Goal: Task Accomplishment & Management: Use online tool/utility

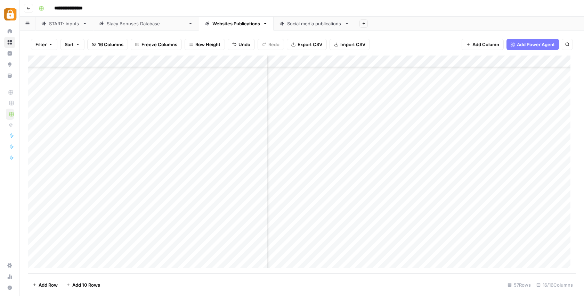
scroll to position [483, 0]
click at [59, 25] on div "START: inputs" at bounding box center [64, 23] width 31 height 7
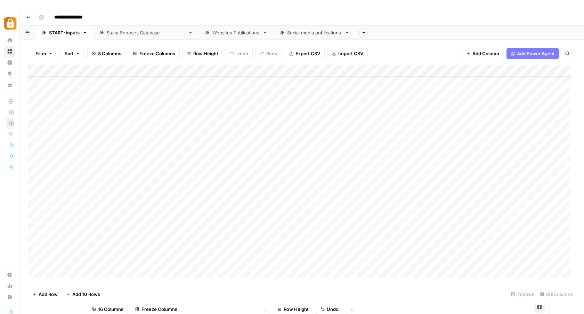
scroll to position [637, 0]
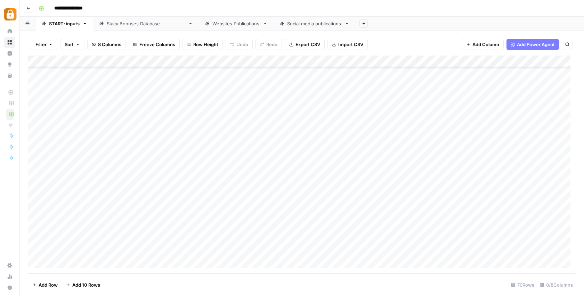
click at [123, 99] on div "Add Column" at bounding box center [301, 165] width 547 height 218
click at [123, 96] on div "Add Column" at bounding box center [301, 165] width 547 height 218
click at [123, 96] on textarea at bounding box center [111, 98] width 118 height 10
paste textarea "**********"
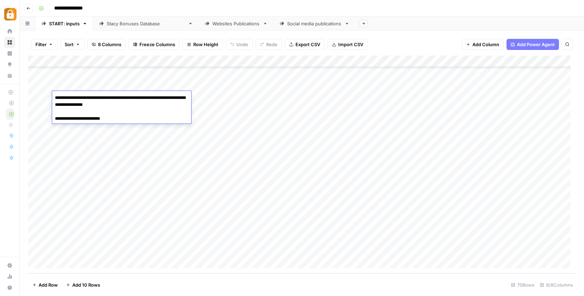
paste textarea "**********"
type textarea "**********"
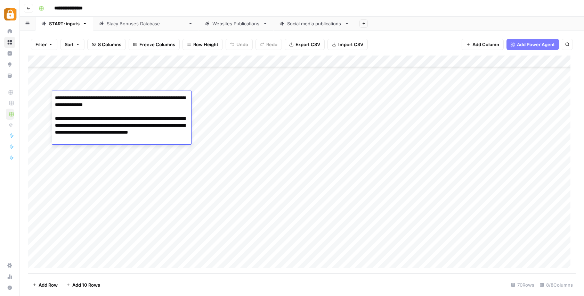
click at [209, 96] on div "Add Column" at bounding box center [301, 165] width 547 height 218
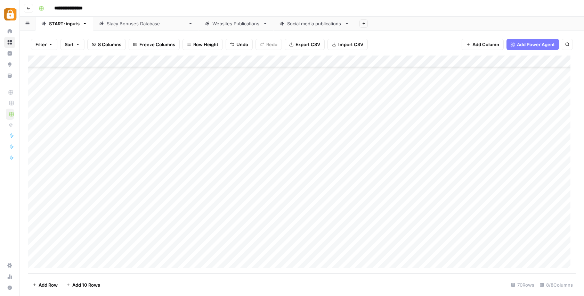
click at [258, 96] on div "Add Column" at bounding box center [301, 165] width 547 height 218
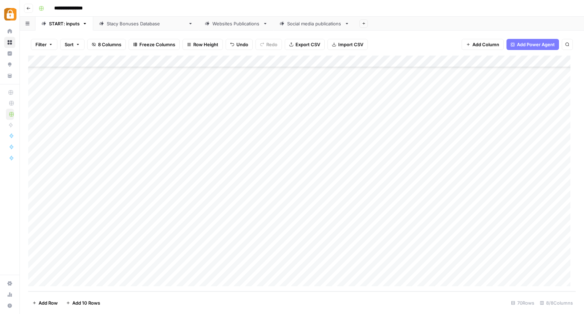
scroll to position [619, 0]
click at [138, 25] on div "Stacy Bonuses Database" at bounding box center [146, 23] width 79 height 7
click at [35, 256] on div "Add Column" at bounding box center [301, 174] width 547 height 236
click at [49, 296] on span "Delete 1 Row" at bounding box center [46, 303] width 28 height 7
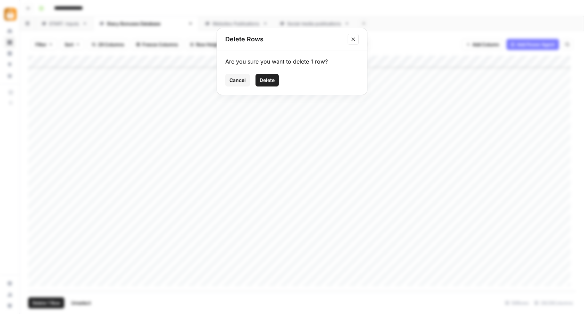
click at [272, 79] on span "Delete" at bounding box center [267, 80] width 15 height 7
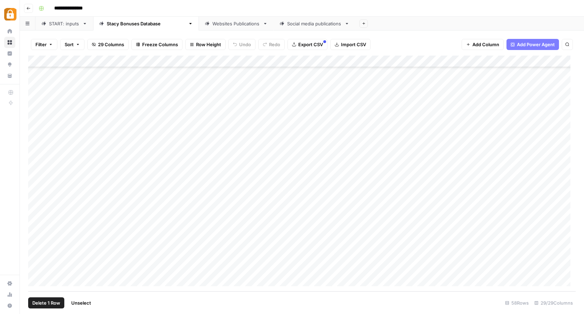
scroll to position [466, 0]
click at [262, 260] on div "Add Column" at bounding box center [301, 174] width 547 height 236
click at [270, 265] on div "Add Column" at bounding box center [301, 174] width 547 height 236
click at [139, 268] on div "Add Column" at bounding box center [301, 174] width 547 height 236
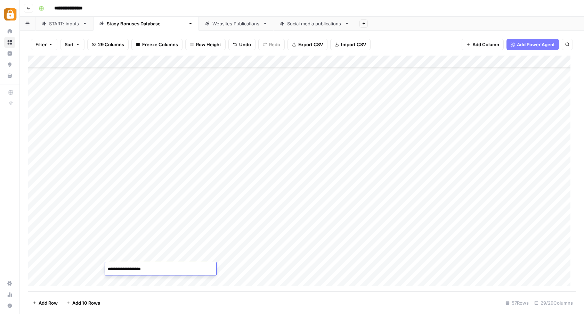
drag, startPoint x: 151, startPoint y: 269, endPoint x: 134, endPoint y: 270, distance: 17.1
click at [134, 270] on textarea "**********" at bounding box center [160, 269] width 111 height 10
type textarea "**********"
click at [299, 269] on div "Add Column" at bounding box center [301, 174] width 547 height 236
click at [411, 269] on div "Add Column" at bounding box center [301, 174] width 547 height 236
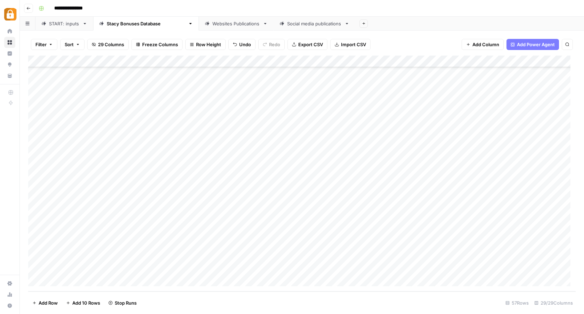
click at [411, 269] on div "Add Column" at bounding box center [301, 174] width 547 height 236
click at [411, 269] on textarea "**********" at bounding box center [443, 269] width 111 height 10
drag, startPoint x: 470, startPoint y: 269, endPoint x: 411, endPoint y: 269, distance: 58.7
click at [411, 269] on textarea "**********" at bounding box center [443, 269] width 111 height 10
type textarea "*******"
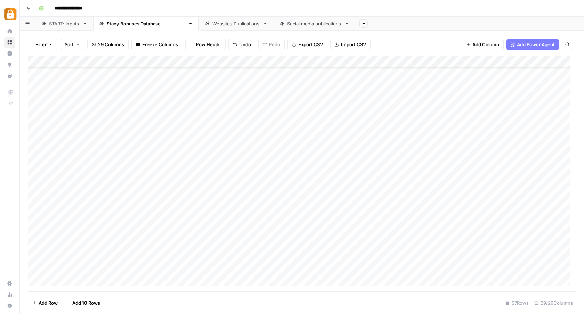
click at [427, 255] on div "Add Column" at bounding box center [301, 174] width 547 height 236
click at [450, 269] on div "Add Column" at bounding box center [301, 174] width 547 height 236
drag, startPoint x: 461, startPoint y: 270, endPoint x: 447, endPoint y: 270, distance: 15.0
click at [447, 270] on textarea "******" at bounding box center [495, 269] width 111 height 10
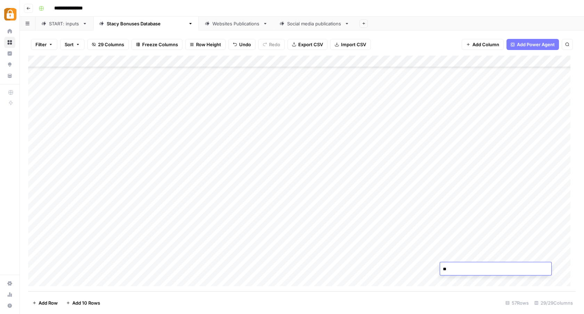
type textarea "*"
click at [418, 269] on div "Add Column" at bounding box center [301, 174] width 547 height 236
click at [224, 27] on link "Websites Publications" at bounding box center [236, 24] width 75 height 14
click at [286, 269] on div "Add Column" at bounding box center [301, 174] width 547 height 236
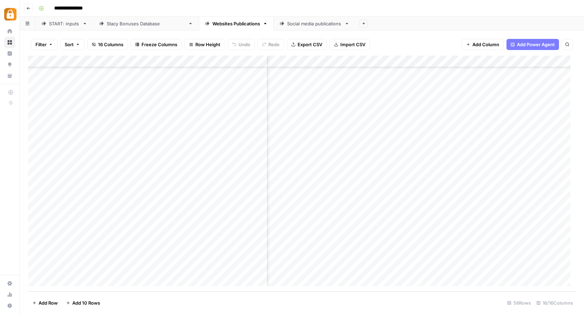
scroll to position [477, 148]
click at [373, 268] on div "Add Column" at bounding box center [301, 174] width 547 height 236
click at [496, 267] on div "Add Column" at bounding box center [301, 174] width 547 height 236
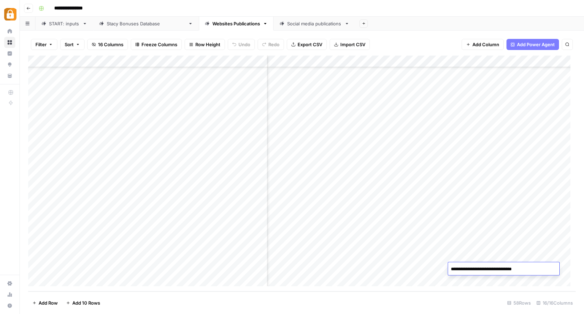
drag, startPoint x: 531, startPoint y: 267, endPoint x: 470, endPoint y: 271, distance: 60.6
click at [470, 271] on textarea "**********" at bounding box center [503, 269] width 111 height 10
type textarea "*******"
click at [520, 246] on div "Add Column" at bounding box center [301, 174] width 547 height 236
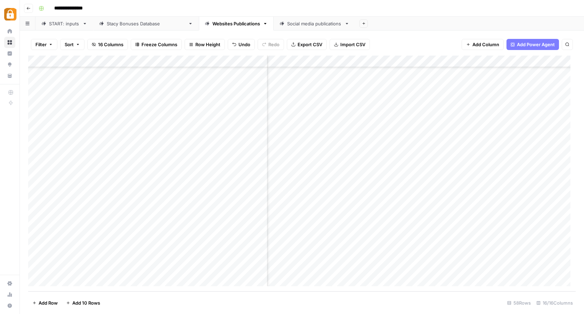
click at [452, 268] on div "Add Column" at bounding box center [301, 174] width 547 height 236
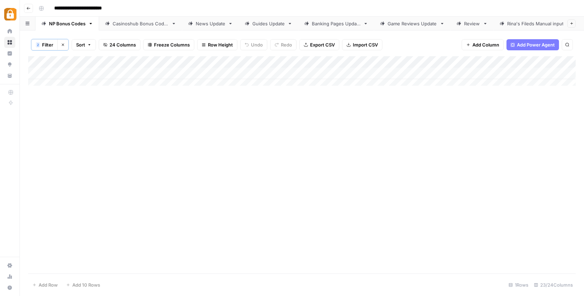
click at [61, 44] on icon "button" at bounding box center [63, 45] width 4 height 4
click at [97, 188] on div "Add Column" at bounding box center [301, 165] width 547 height 218
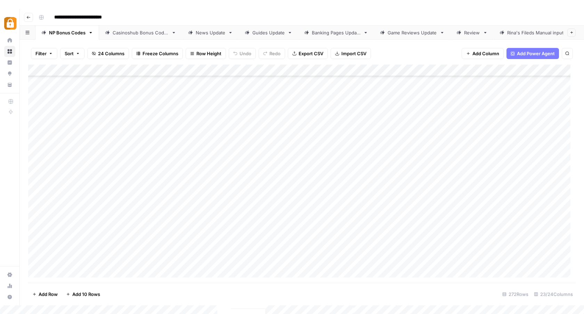
scroll to position [0, 0]
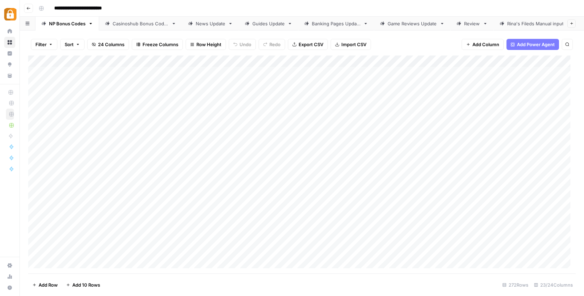
click at [50, 43] on icon "button" at bounding box center [51, 44] width 4 height 4
click at [123, 81] on div at bounding box center [126, 80] width 6 height 7
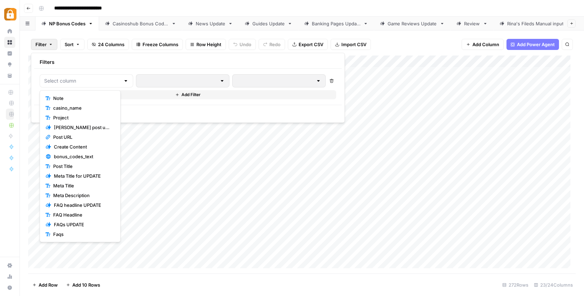
click at [81, 98] on span "Note" at bounding box center [82, 98] width 59 height 7
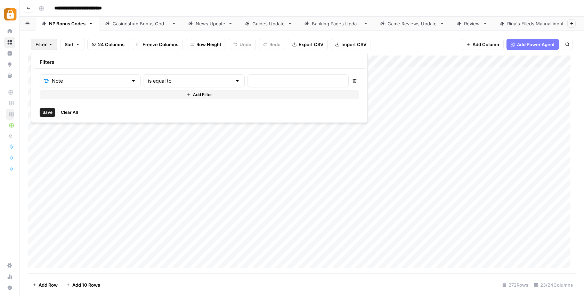
click at [235, 81] on div at bounding box center [238, 80] width 6 height 7
click at [172, 116] on span "contains" at bounding box center [165, 117] width 68 height 7
type input "contains"
click at [252, 78] on input "text" at bounding box center [298, 80] width 92 height 7
paste input "No Content - Not indexed"
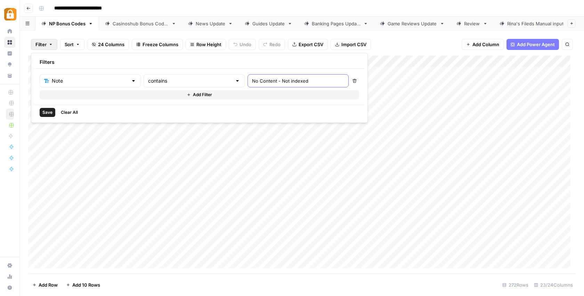
type input "No Content - Not indexed"
click at [43, 112] on span "Save" at bounding box center [48, 113] width 10 height 6
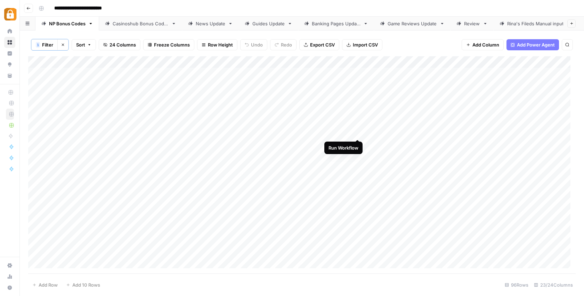
click at [358, 132] on div "Add Column" at bounding box center [301, 165] width 547 height 218
click at [358, 133] on div "Add Column" at bounding box center [301, 165] width 547 height 218
click at [333, 144] on div "Add Column" at bounding box center [301, 165] width 547 height 218
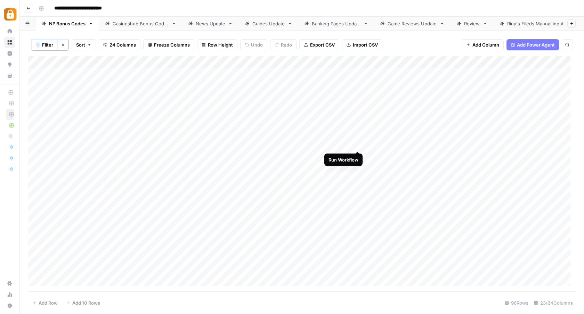
click at [358, 143] on div "Add Column" at bounding box center [301, 173] width 547 height 235
